Goal: Information Seeking & Learning: Learn about a topic

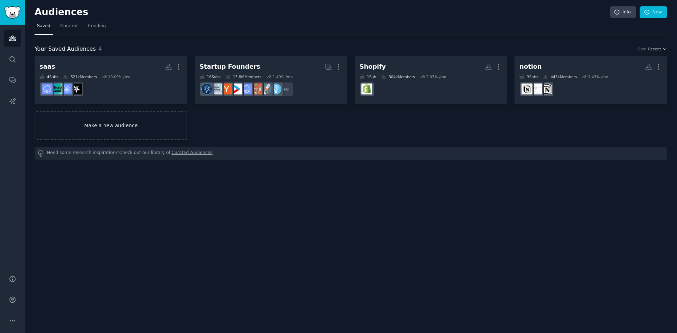
click at [96, 114] on link "Make a new audience" at bounding box center [111, 125] width 153 height 29
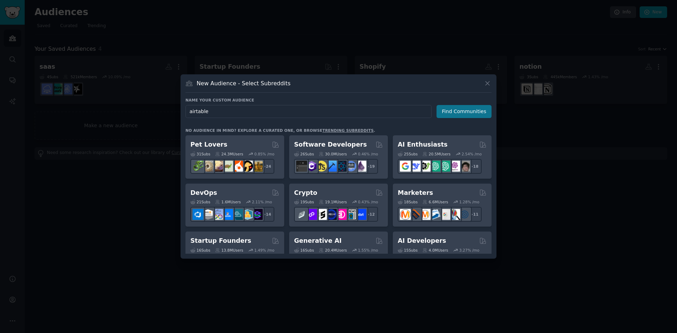
type input "airtable"
click at [447, 112] on button "Find Communities" at bounding box center [463, 111] width 55 height 13
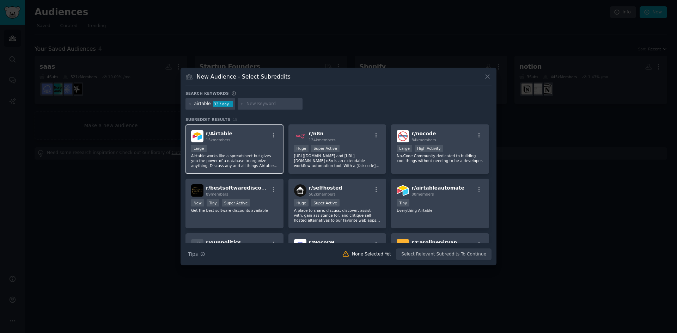
click at [248, 141] on div "r/ Airtable 15k members" at bounding box center [234, 136] width 87 height 12
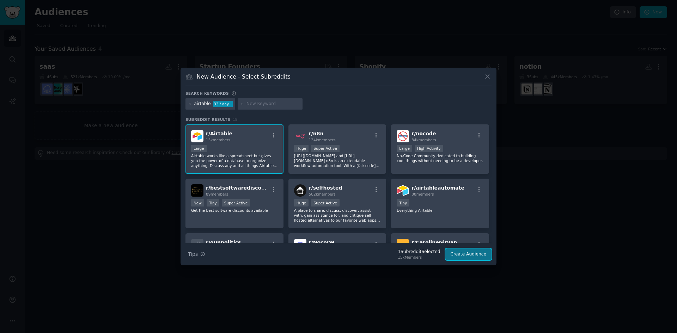
click at [458, 251] on button "Create Audience" at bounding box center [468, 255] width 47 height 12
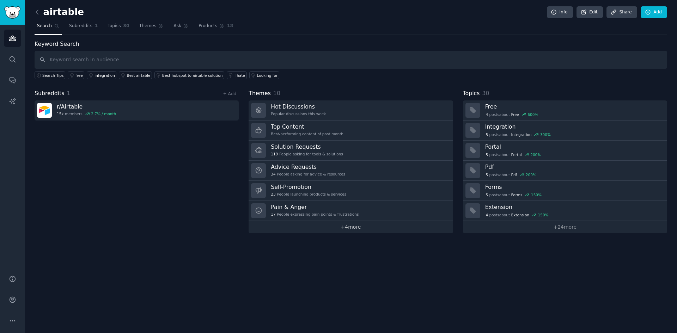
click at [355, 227] on link "+ 4 more" at bounding box center [351, 227] width 204 height 12
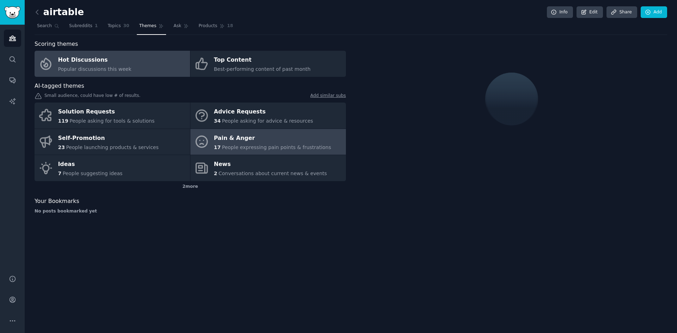
click at [222, 139] on div "Pain & Anger" at bounding box center [272, 138] width 117 height 11
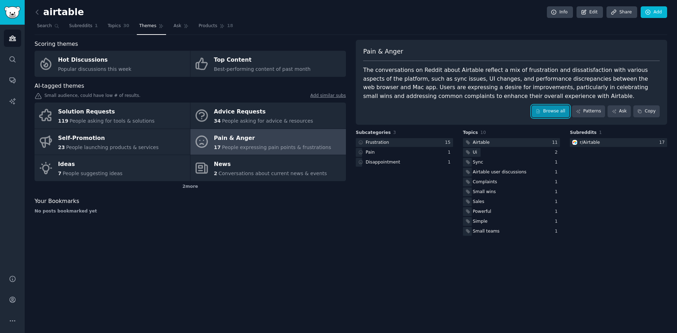
click at [555, 115] on link "Browse all" at bounding box center [551, 111] width 38 height 12
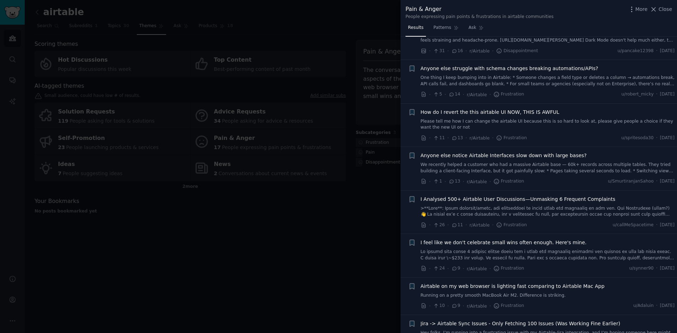
scroll to position [212, 0]
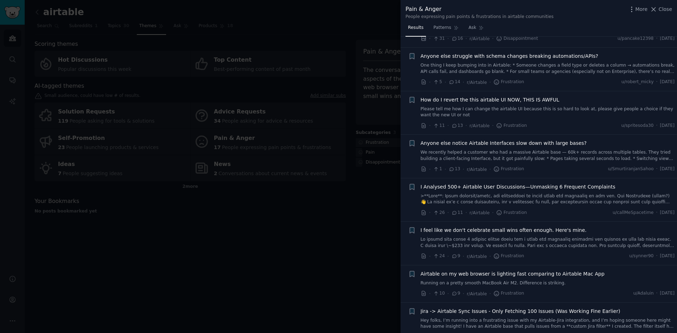
click at [530, 197] on link at bounding box center [548, 199] width 254 height 12
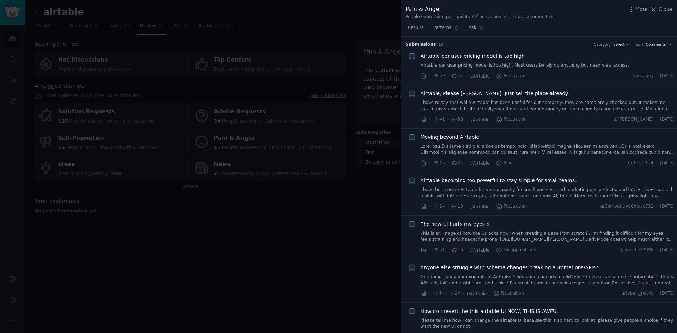
click at [266, 243] on div at bounding box center [338, 166] width 677 height 333
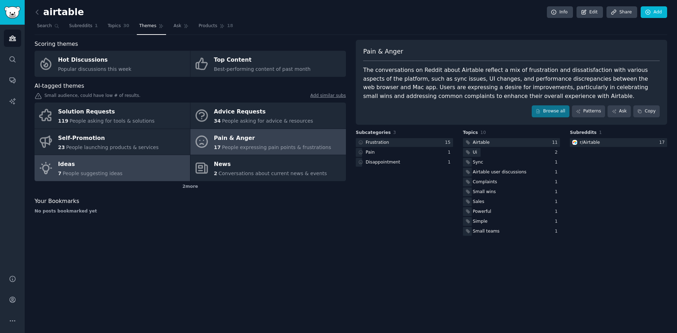
click at [110, 174] on span "People suggesting ideas" at bounding box center [93, 174] width 60 height 6
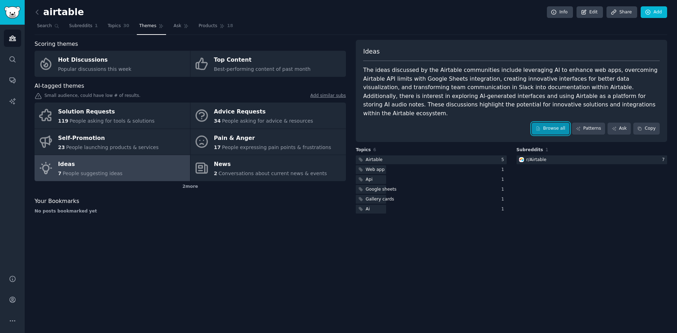
click at [553, 123] on link "Browse all" at bounding box center [551, 129] width 38 height 12
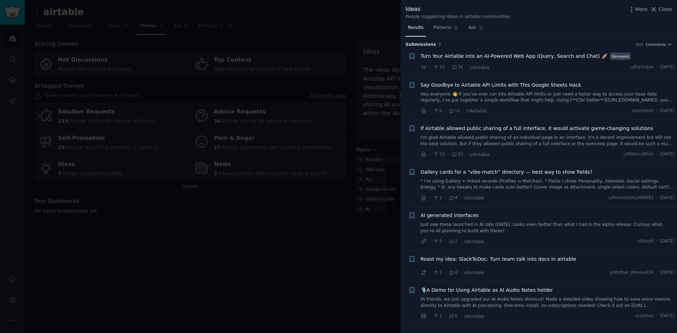
click at [558, 93] on link "Hey everyone 👋 If you've ever run into Airtable API limits or just need a faste…" at bounding box center [548, 97] width 254 height 12
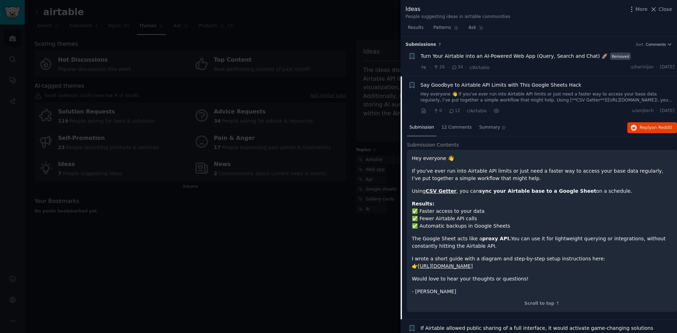
scroll to position [40, 0]
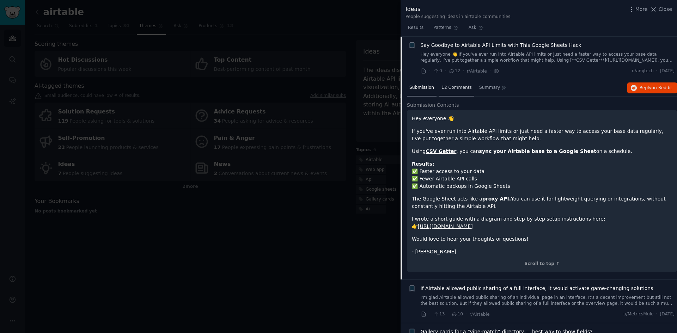
click at [457, 90] on span "12 Comments" at bounding box center [456, 88] width 30 height 6
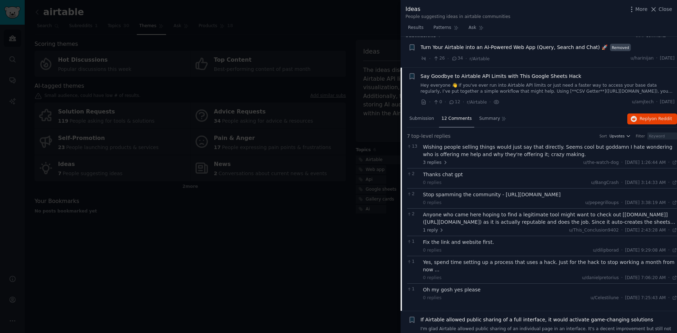
scroll to position [0, 0]
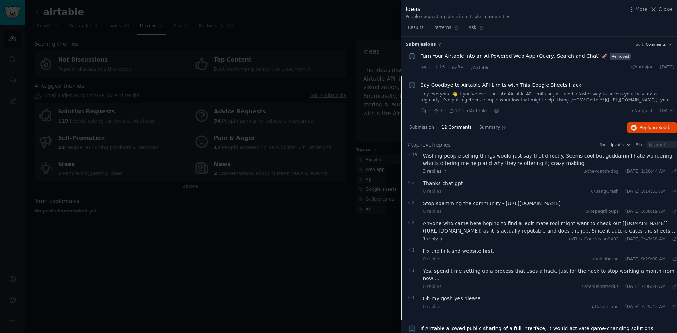
click at [184, 274] on div at bounding box center [338, 166] width 677 height 333
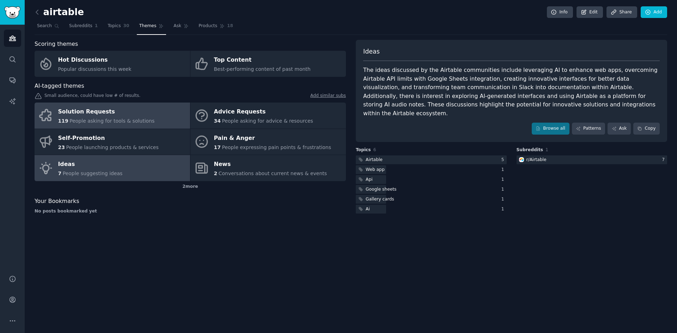
click at [120, 122] on span "People asking for tools & solutions" at bounding box center [111, 121] width 85 height 6
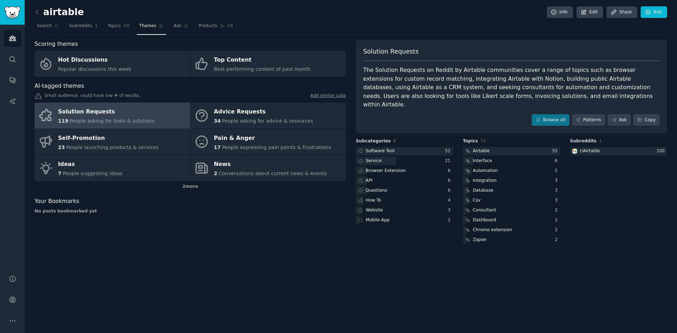
click at [569, 117] on div "Solution Requests The Solution Requests on Reddit by Airtable communities cover…" at bounding box center [511, 87] width 311 height 94
click at [567, 115] on link "Browse all" at bounding box center [551, 120] width 38 height 12
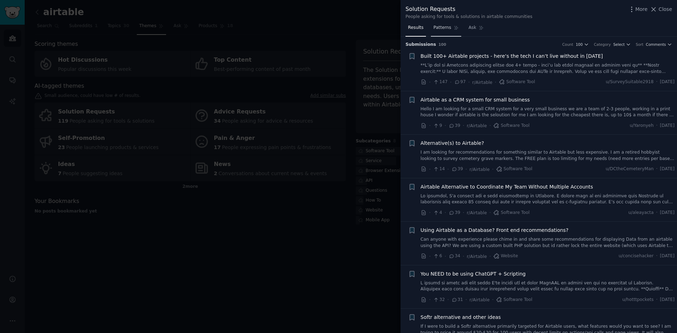
click at [446, 31] on span "Patterns" at bounding box center [442, 28] width 18 height 6
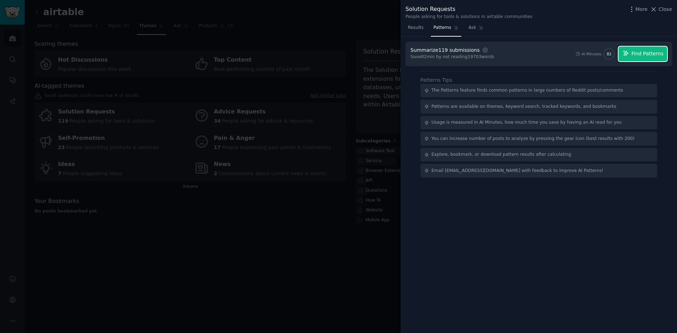
click at [638, 50] on span "Find Patterns" at bounding box center [647, 53] width 32 height 7
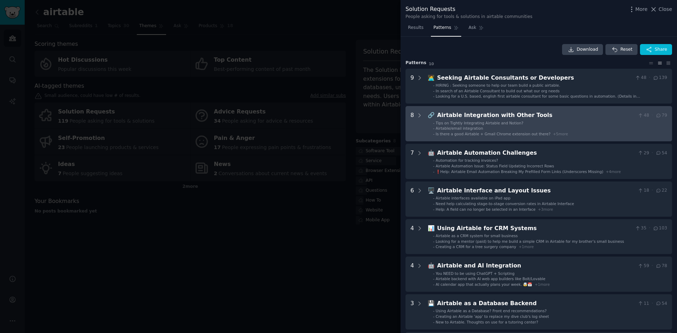
click at [516, 132] on span "Is there a good Airtable + Gmail Chrome extension out there?" at bounding box center [493, 134] width 115 height 4
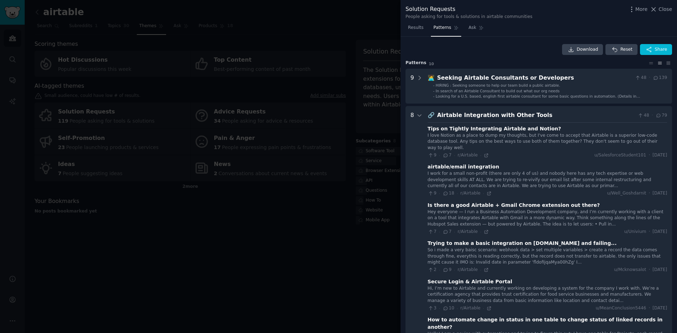
scroll to position [70, 0]
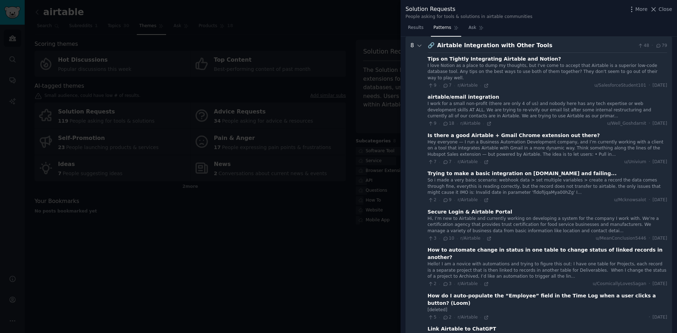
click at [444, 121] on icon at bounding box center [445, 123] width 6 height 5
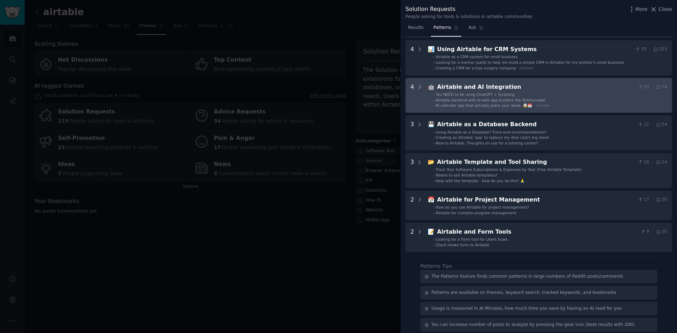
scroll to position [493, 0]
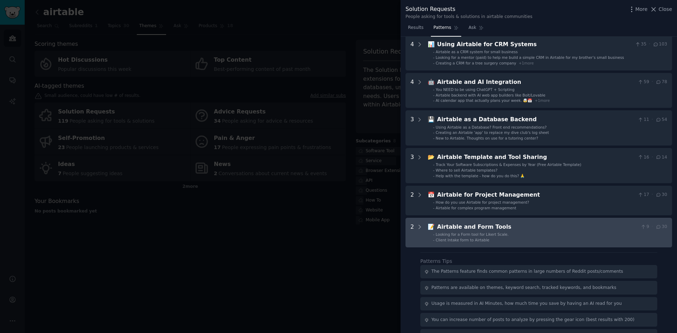
click at [513, 232] on li "- Looking for a Form tool for Likert Scale." at bounding box center [550, 234] width 234 height 5
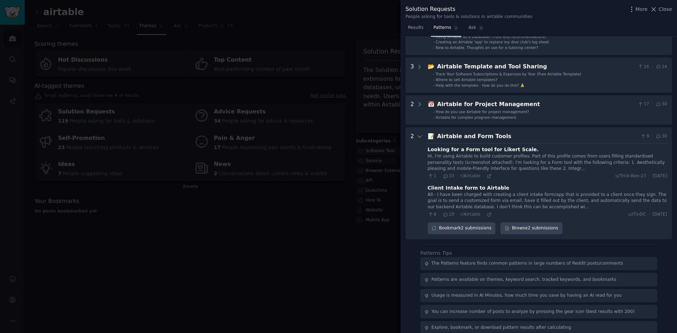
scroll to position [587, 0]
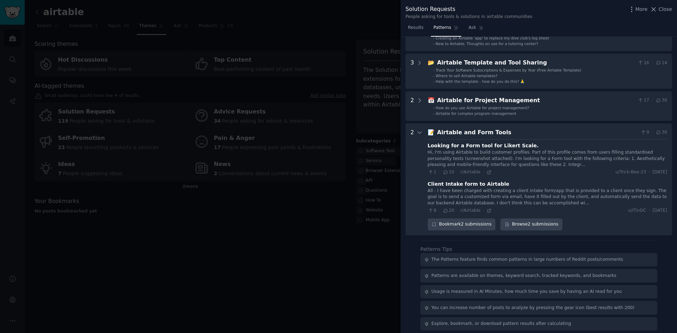
click at [658, 130] on icon at bounding box center [658, 132] width 6 height 5
click at [475, 128] on div "Airtable and Form Tools" at bounding box center [537, 132] width 201 height 9
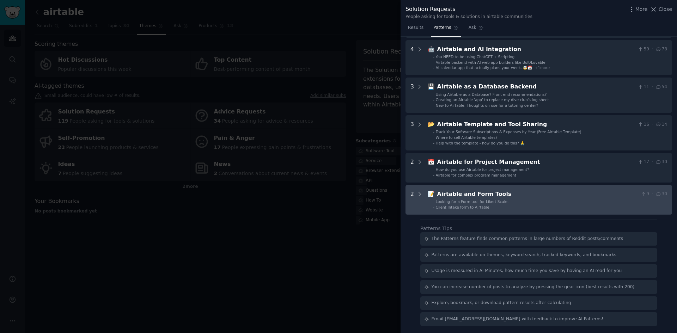
scroll to position [505, 0]
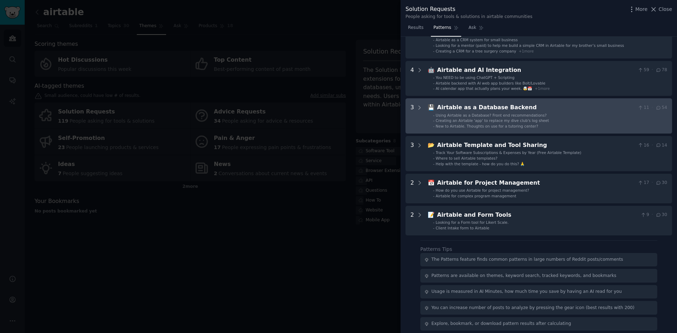
click at [474, 103] on div "Airtable as a Database Backend" at bounding box center [536, 107] width 198 height 9
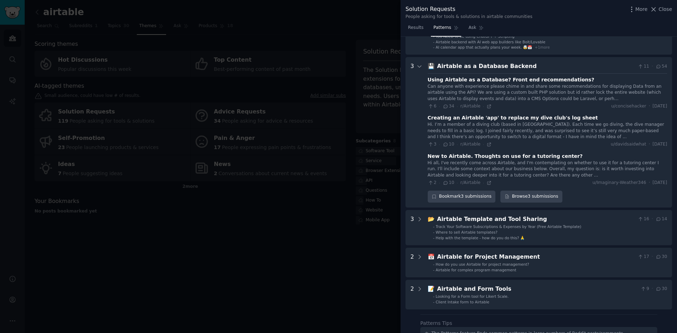
scroll to position [546, 0]
click at [415, 62] on div "3" at bounding box center [416, 132] width 12 height 141
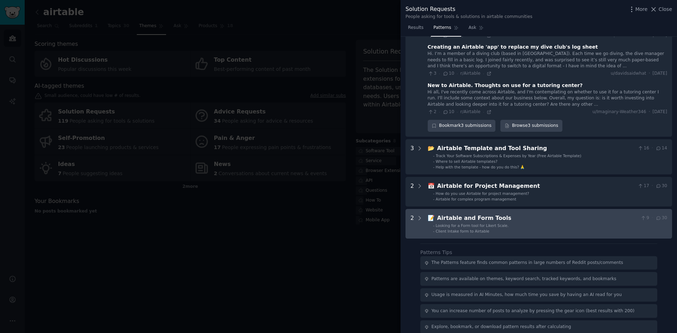
scroll to position [620, 0]
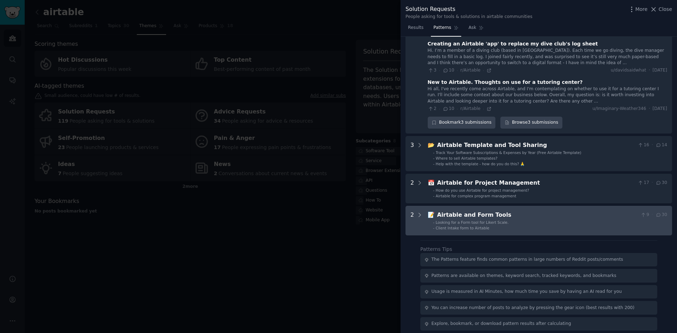
click at [472, 211] on div "Airtable and Form Tools" at bounding box center [537, 215] width 201 height 9
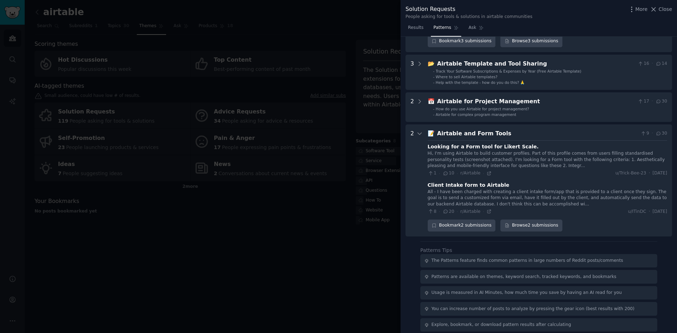
scroll to position [703, 0]
click at [487, 170] on icon at bounding box center [489, 172] width 5 height 5
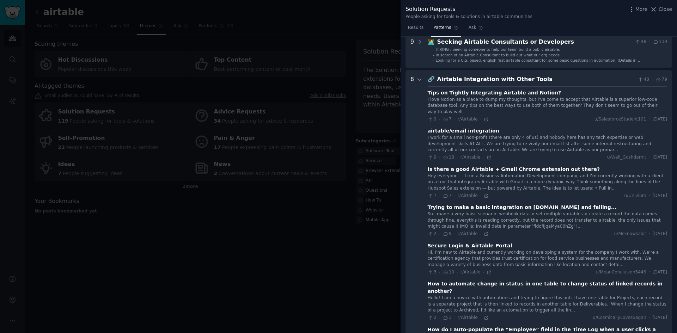
scroll to position [0, 0]
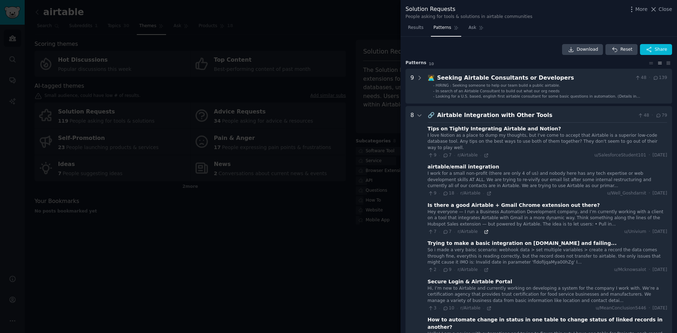
click at [484, 230] on icon at bounding box center [486, 232] width 5 height 5
click at [420, 114] on icon at bounding box center [419, 115] width 6 height 6
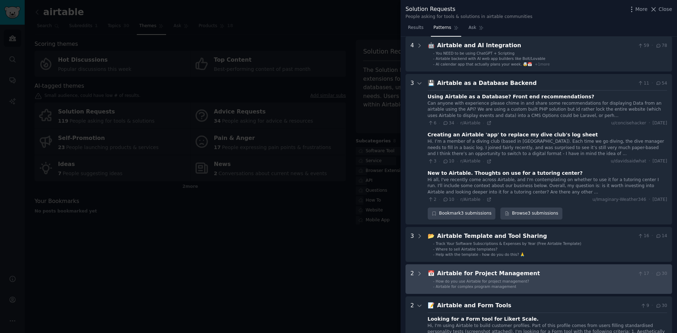
scroll to position [212, 0]
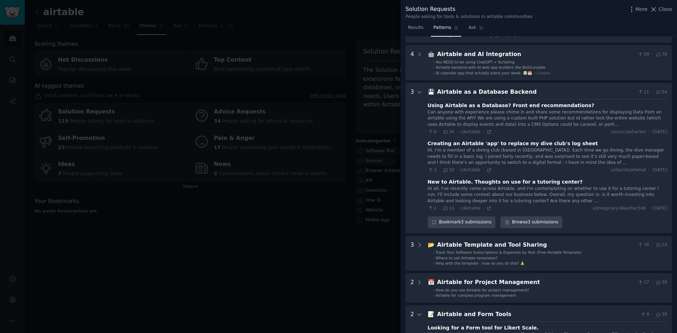
click at [213, 279] on div at bounding box center [338, 166] width 677 height 333
